Goal: Task Accomplishment & Management: Manage account settings

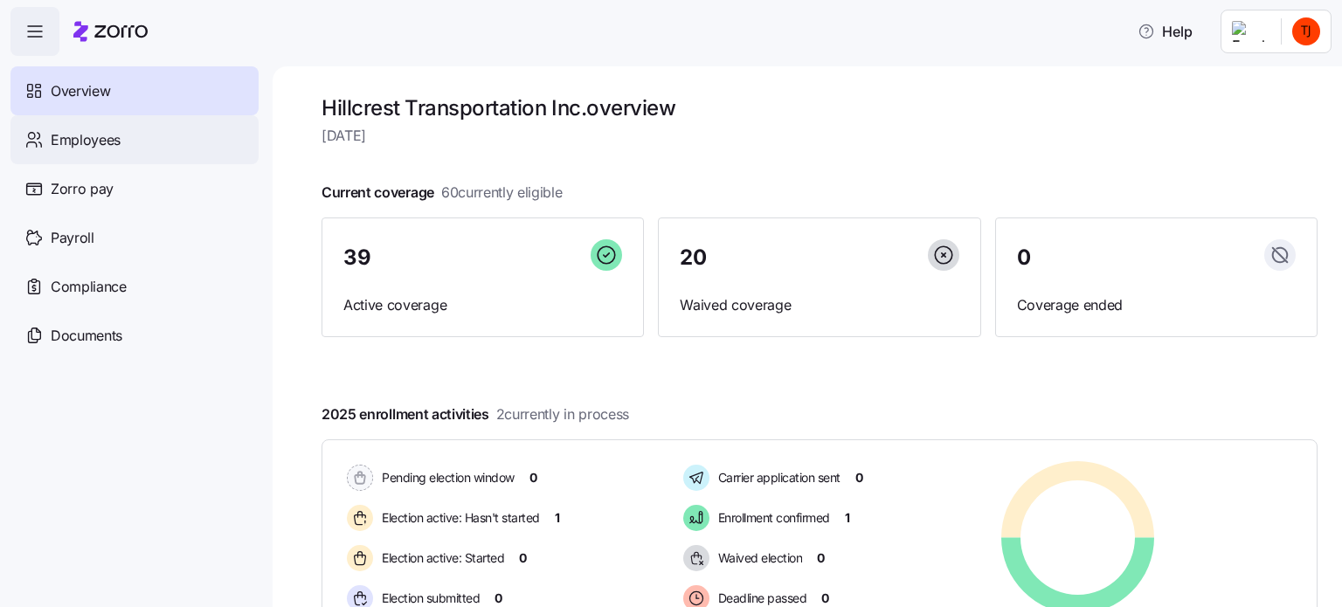
click at [98, 141] on span "Employees" at bounding box center [86, 140] width 70 height 22
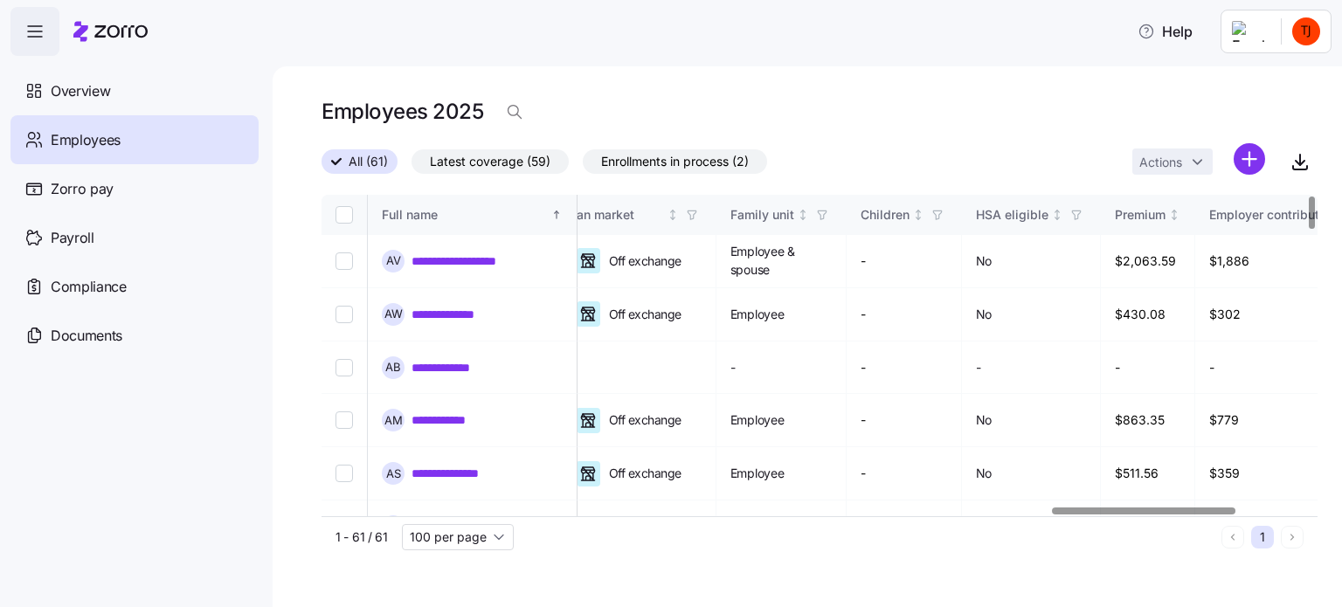
scroll to position [0, 3781]
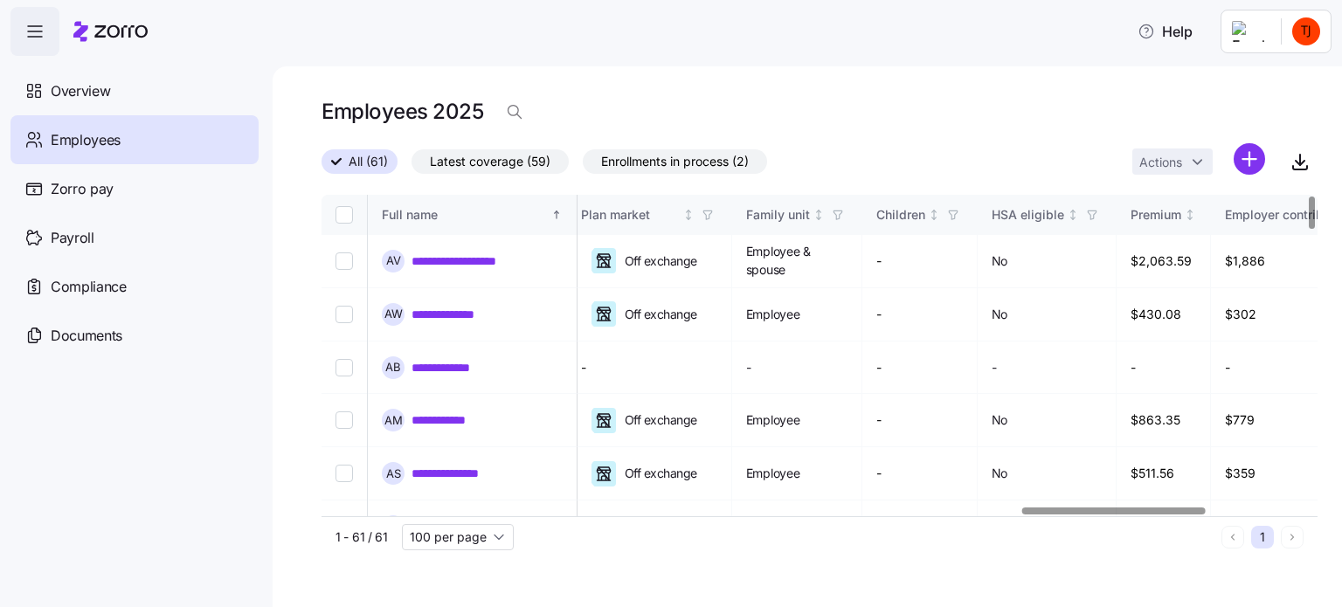
click at [1166, 514] on div at bounding box center [1114, 511] width 184 height 6
click at [925, 217] on div "Children" at bounding box center [900, 214] width 49 height 19
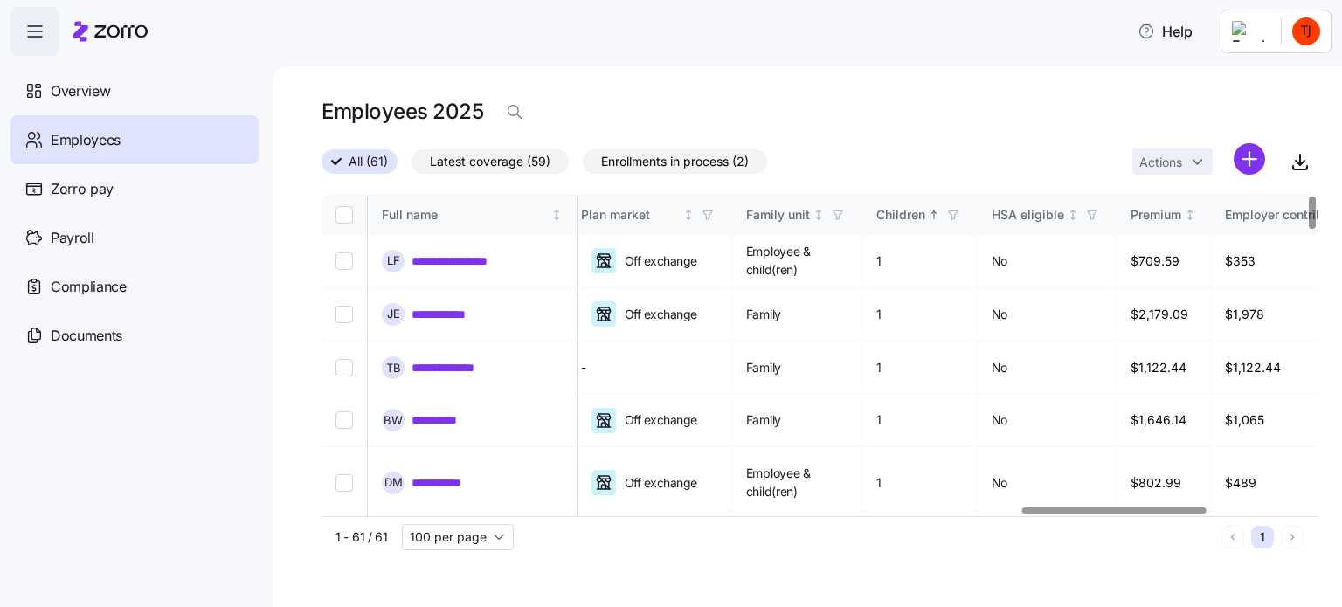
click at [925, 217] on div "Children" at bounding box center [900, 214] width 49 height 19
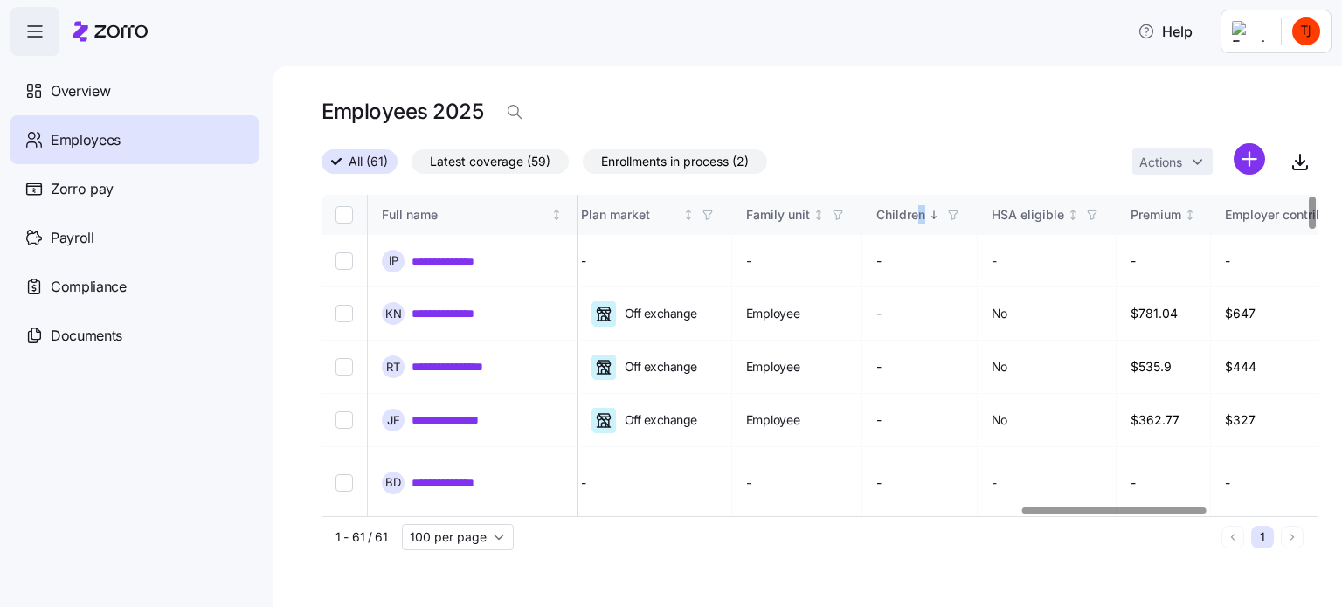
click at [925, 215] on div "Children" at bounding box center [900, 214] width 49 height 19
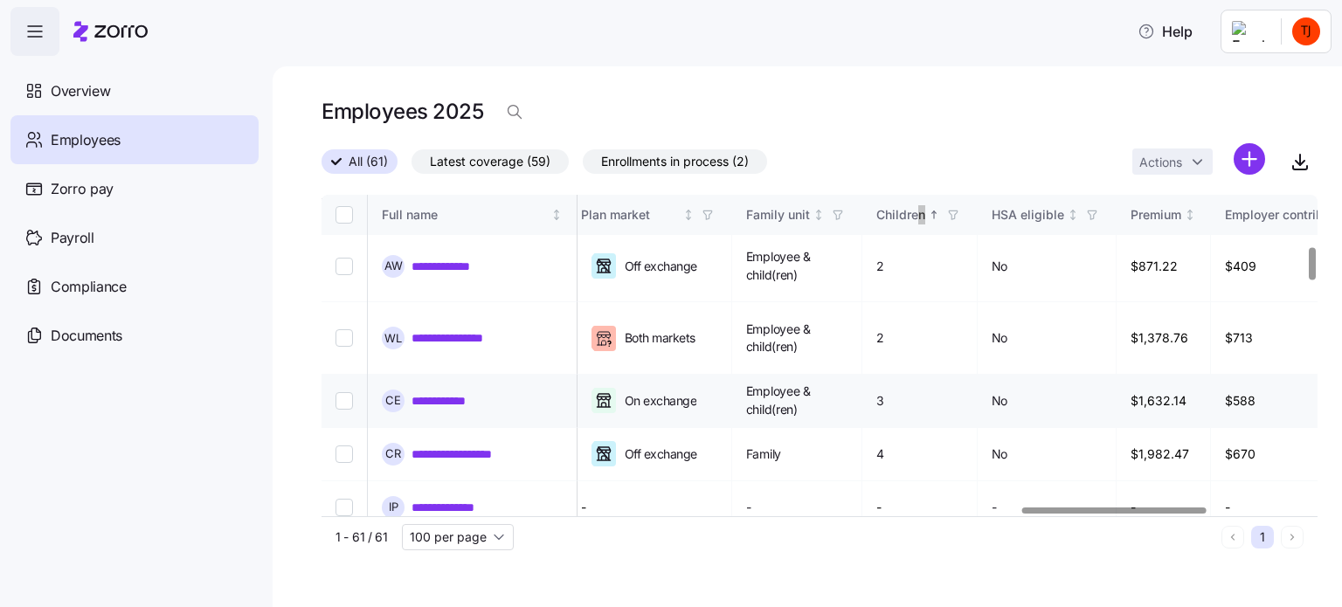
scroll to position [515, 3781]
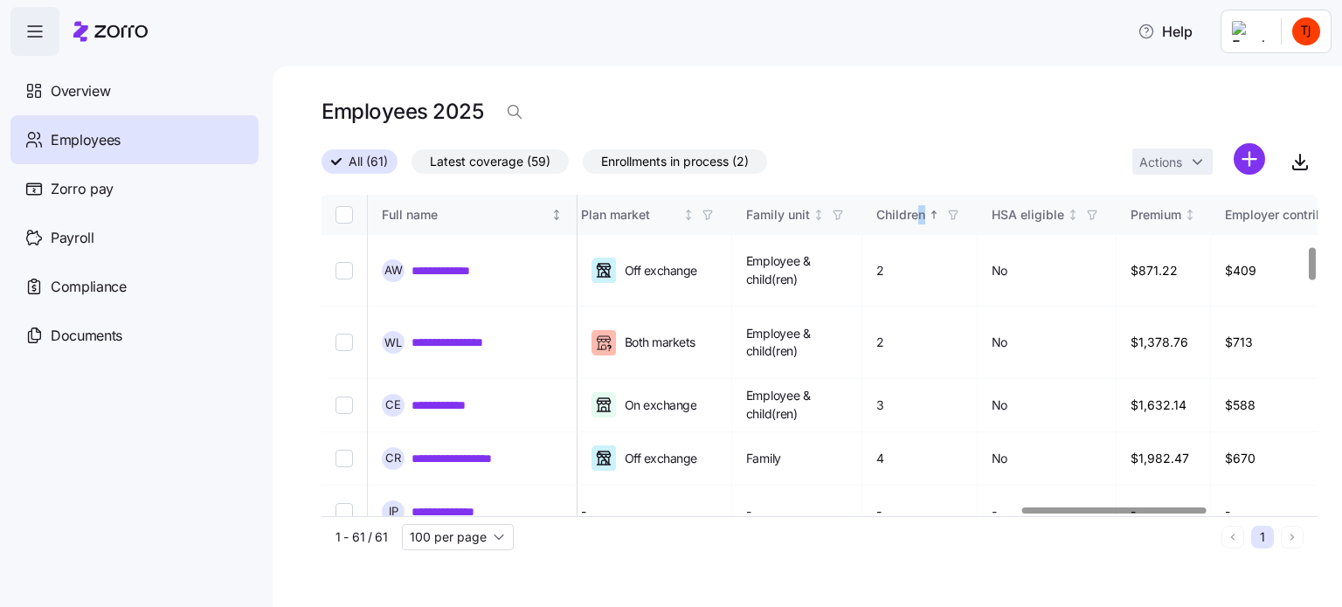
click at [498, 212] on div "Full name" at bounding box center [465, 214] width 166 height 19
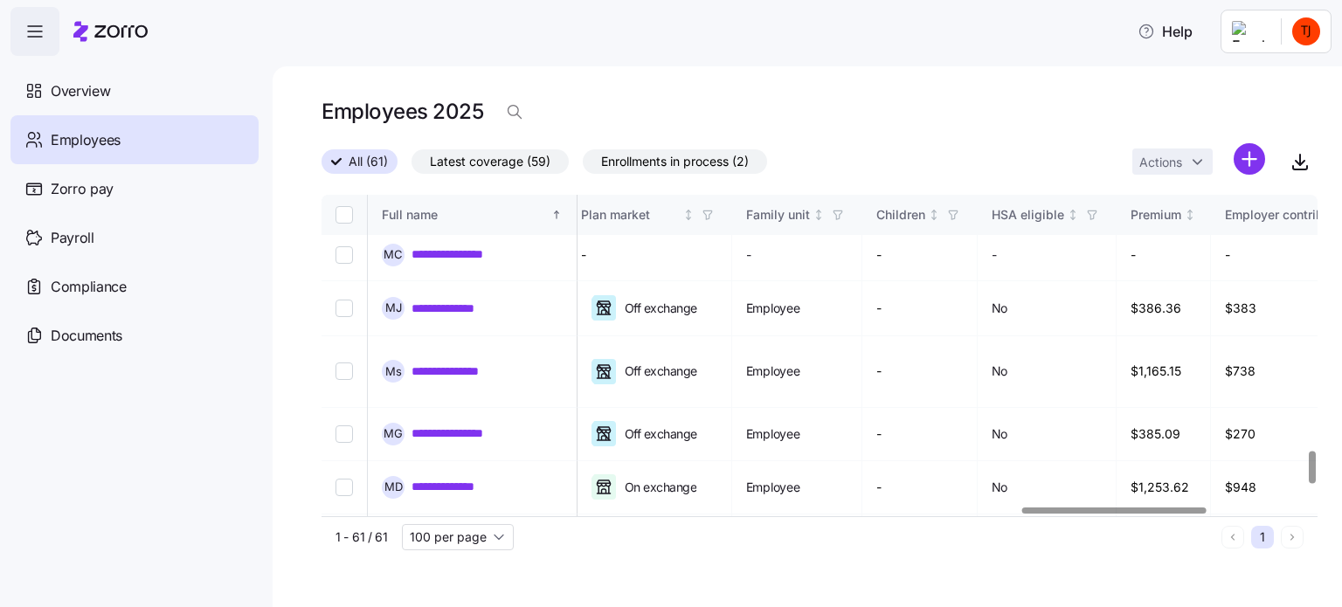
scroll to position [2612, 3781]
